Goal: Task Accomplishment & Management: Manage account settings

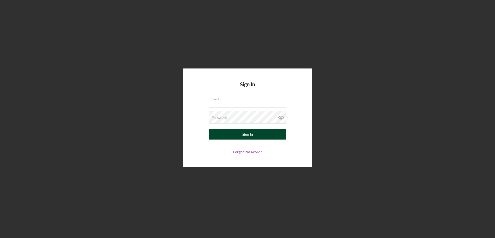
type input "[EMAIL_ADDRESS][DOMAIN_NAME]"
click at [246, 130] on div "Sign In" at bounding box center [247, 134] width 11 height 10
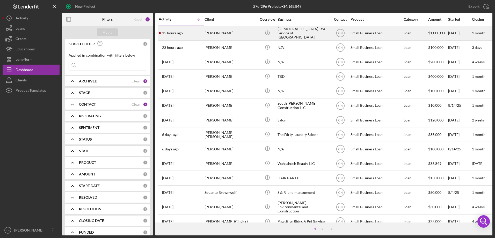
click at [218, 33] on div "[PERSON_NAME]" at bounding box center [230, 33] width 52 height 14
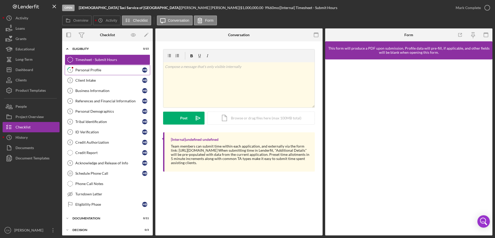
click at [89, 70] on div "Personal Profile" at bounding box center [108, 70] width 67 height 4
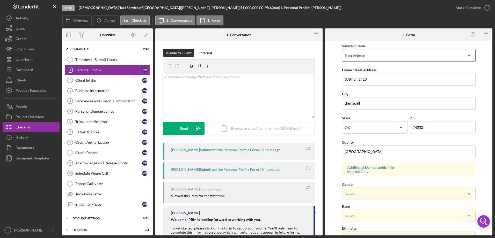
scroll to position [78, 0]
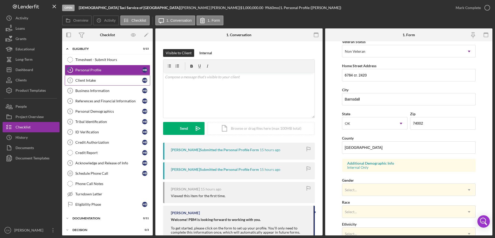
click at [84, 83] on div "Client Intake" at bounding box center [108, 80] width 67 height 4
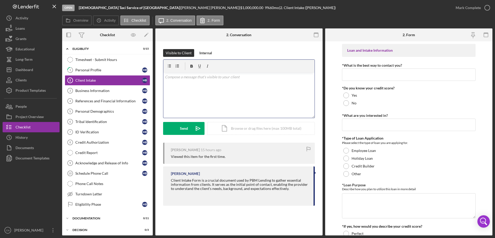
click at [186, 89] on div "v Color teal Color pink Remove color Add row above Add row below Add column bef…" at bounding box center [238, 95] width 151 height 45
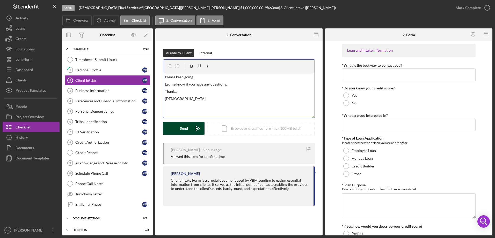
click at [181, 126] on div "Send" at bounding box center [184, 128] width 8 height 13
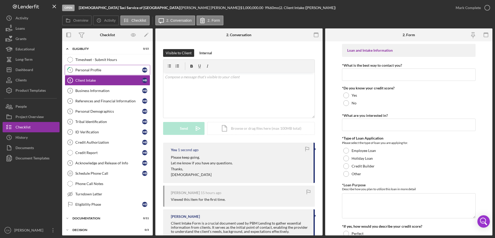
click at [83, 68] on div "Personal Profile" at bounding box center [108, 70] width 67 height 4
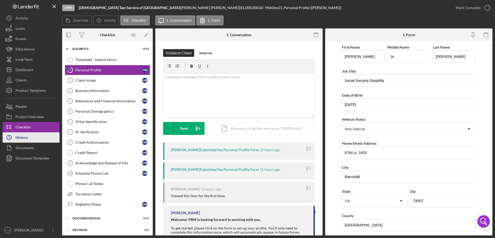
click at [19, 136] on div "History" at bounding box center [22, 139] width 12 height 12
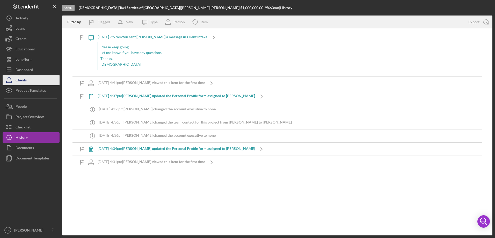
click at [21, 76] on div "Clients" at bounding box center [21, 81] width 11 height 12
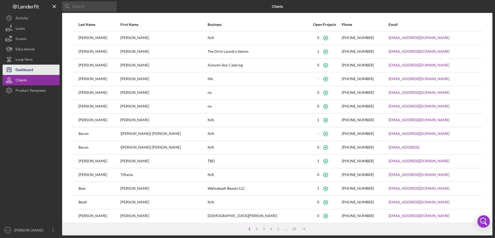
click at [22, 70] on div "Dashboard" at bounding box center [25, 71] width 18 height 12
